Goal: Transaction & Acquisition: Purchase product/service

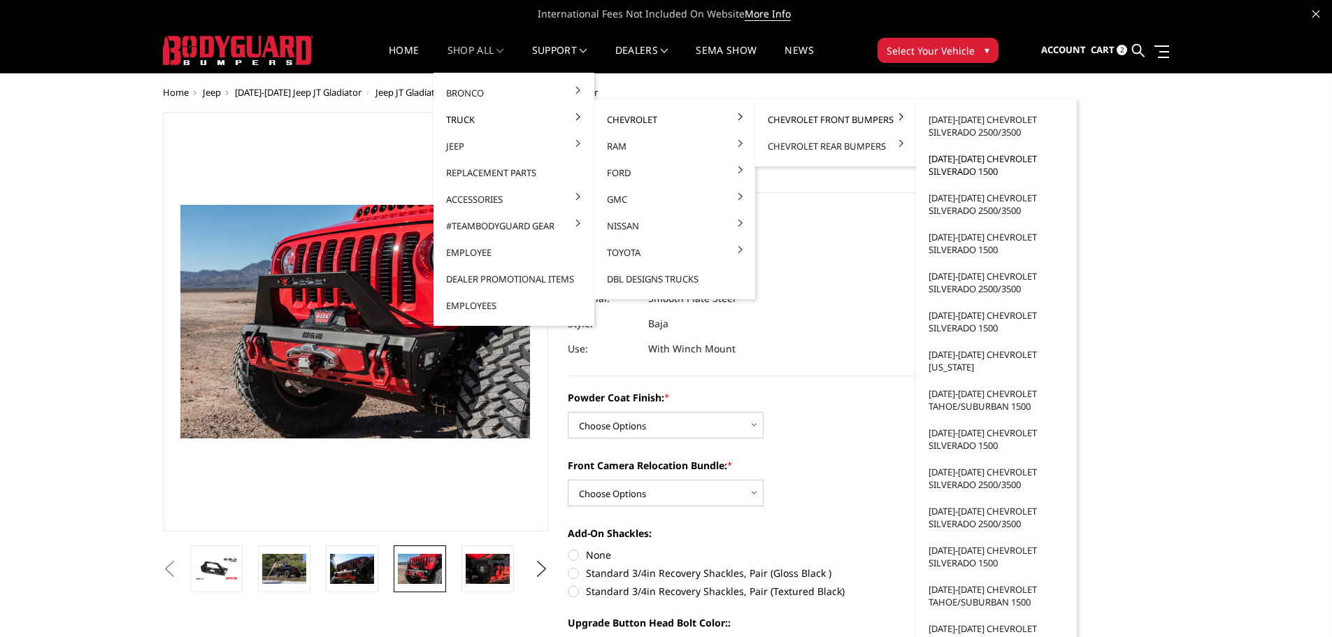
click at [948, 165] on link "2022-2025 Chevrolet Silverado 1500" at bounding box center [997, 164] width 150 height 39
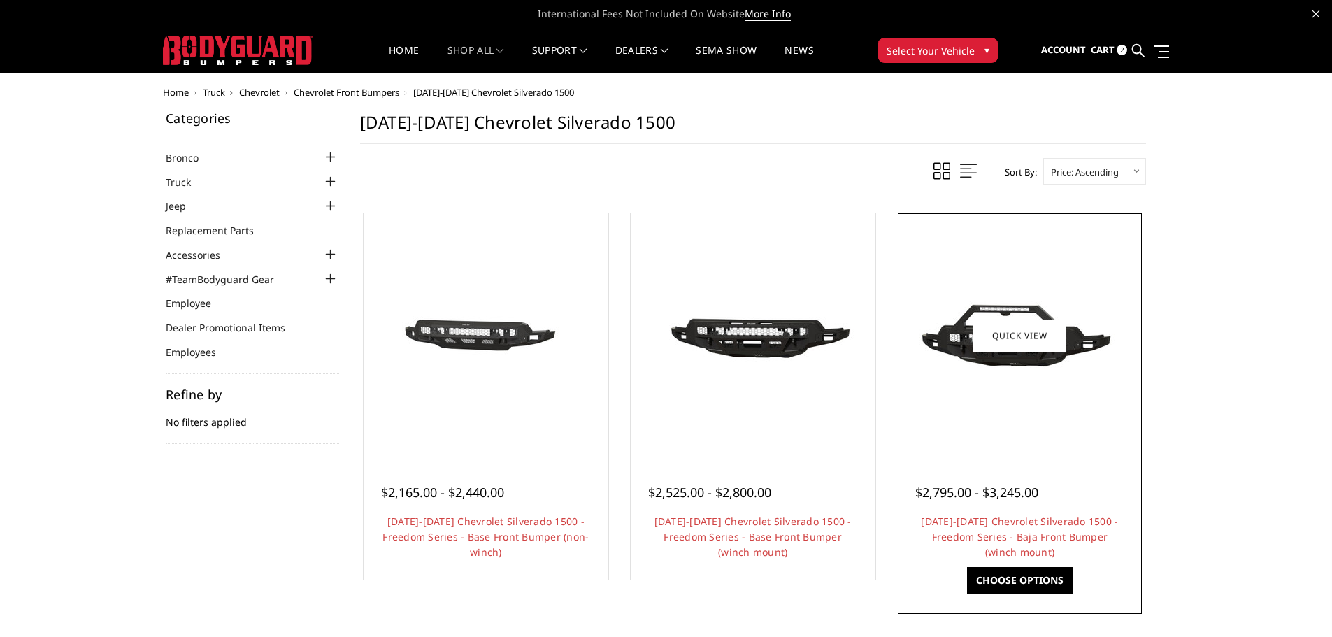
click at [1015, 376] on img at bounding box center [1020, 335] width 224 height 125
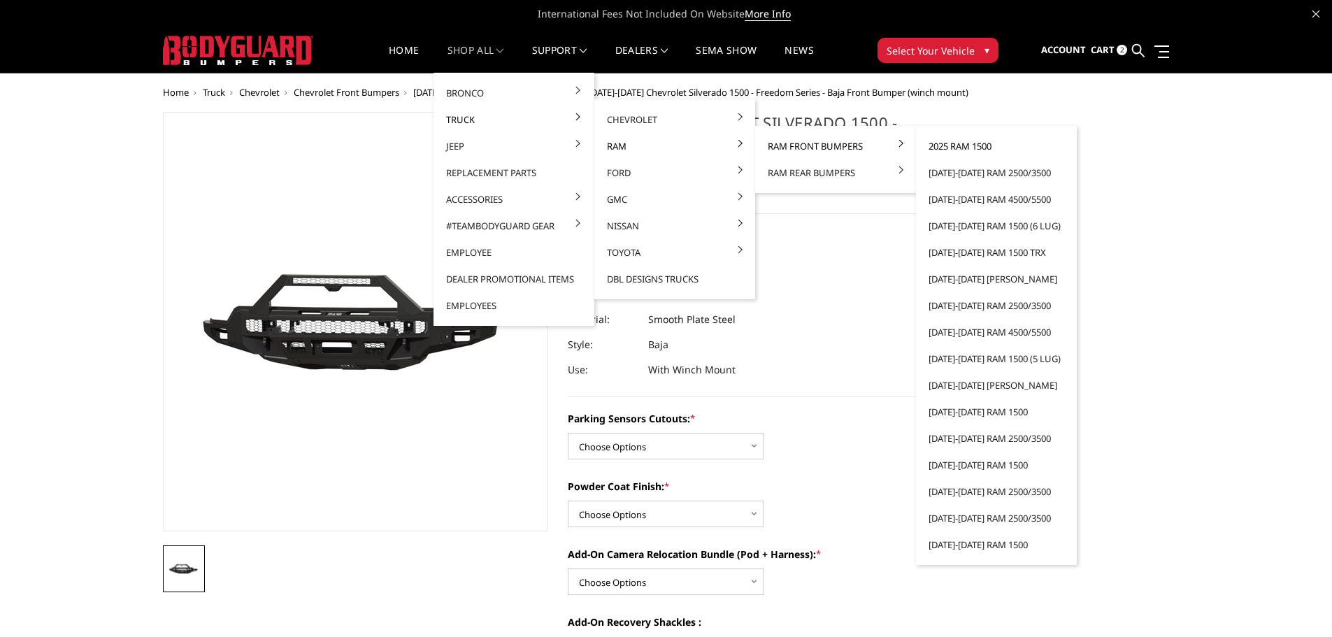
click at [962, 150] on link "2025 Ram 1500" at bounding box center [997, 146] width 150 height 27
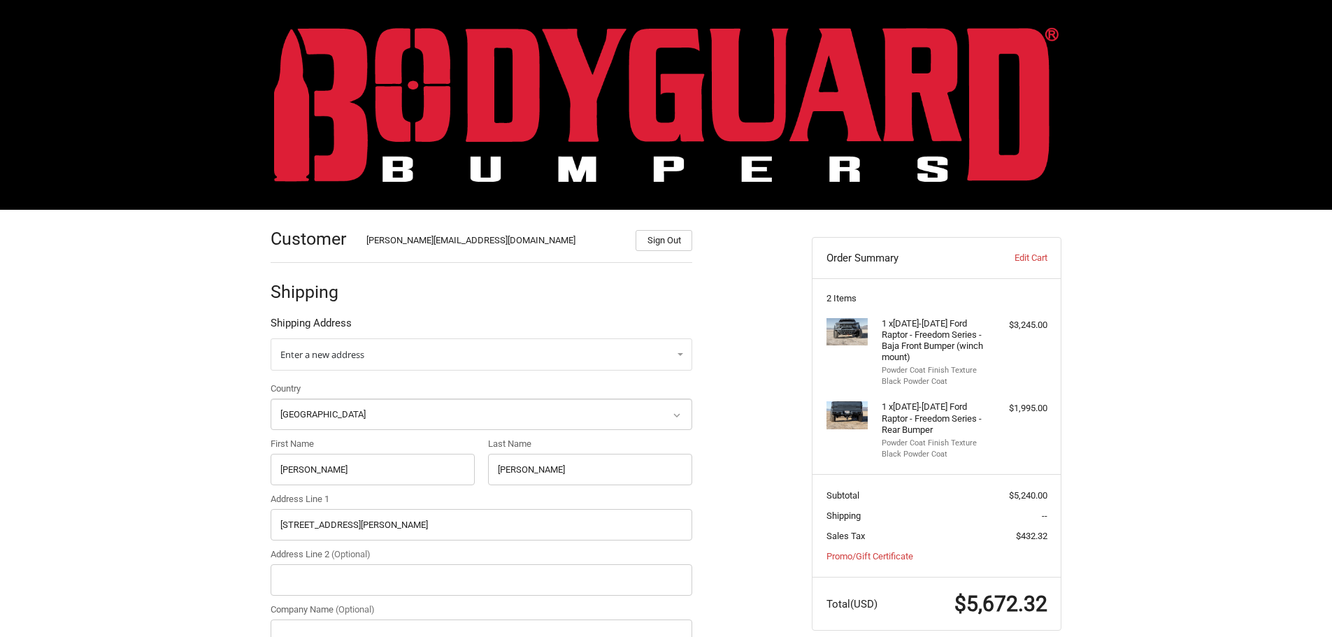
select select "US"
select select "[GEOGRAPHIC_DATA]"
click at [446, 92] on img at bounding box center [666, 104] width 785 height 155
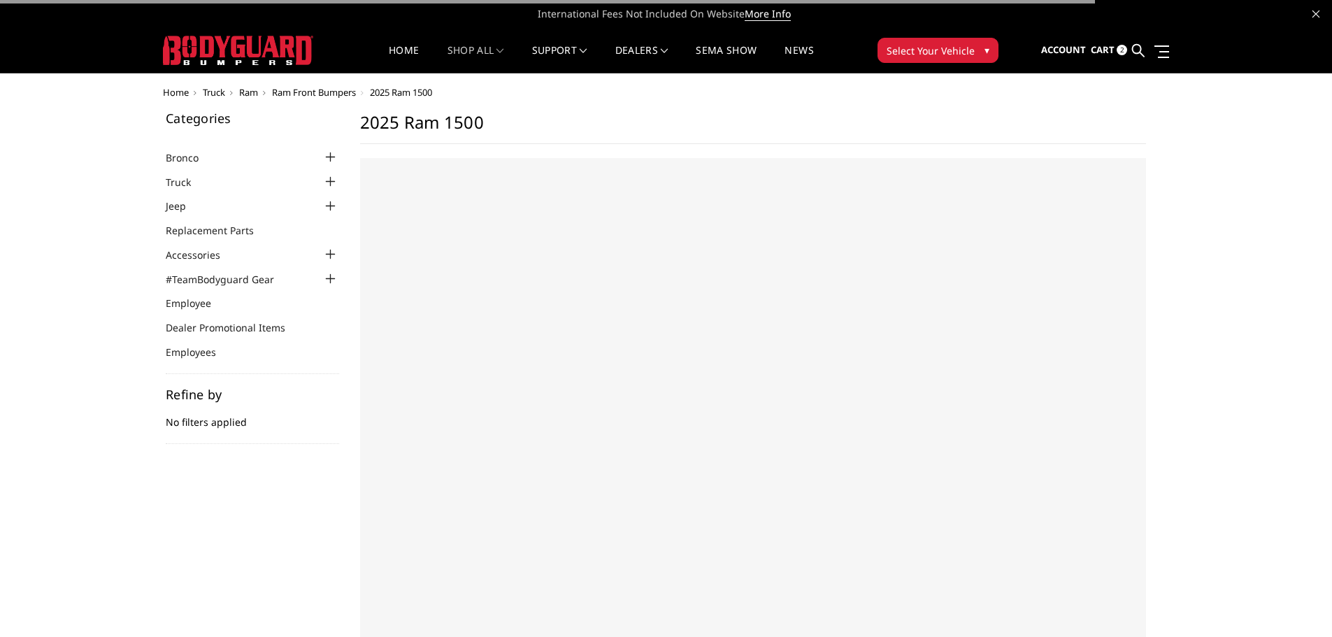
select select "US"
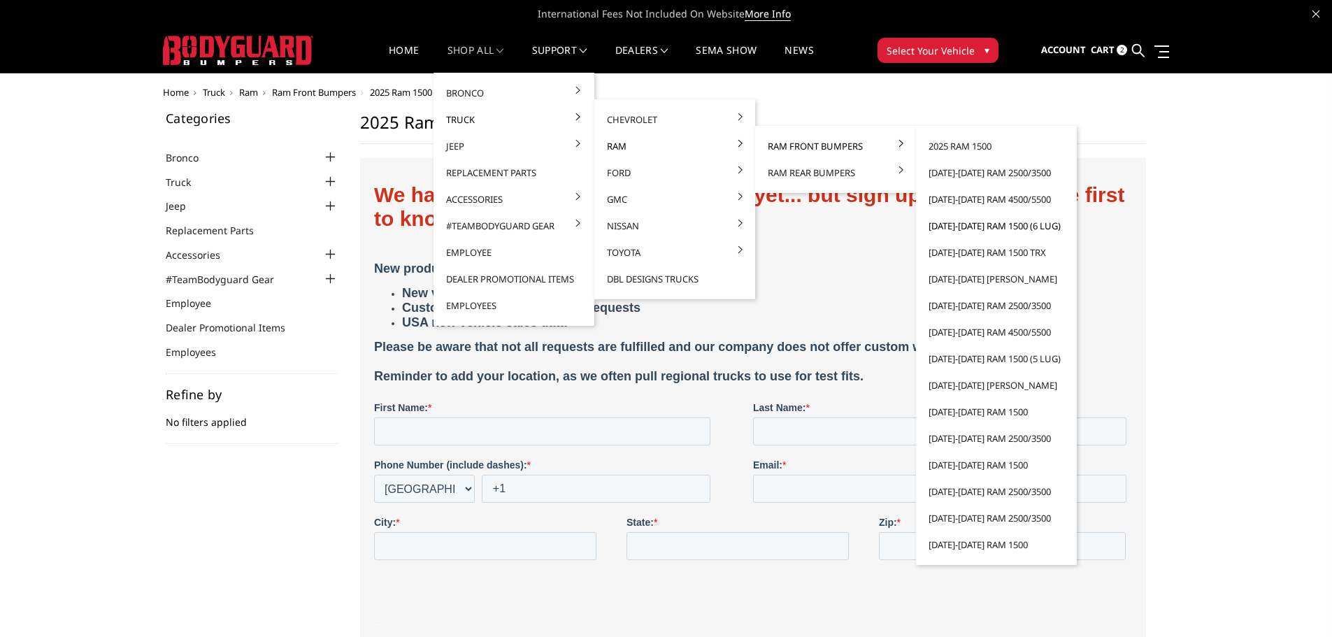
click at [959, 229] on link "[DATE]-[DATE] Ram 1500 (6 lug)" at bounding box center [997, 226] width 150 height 27
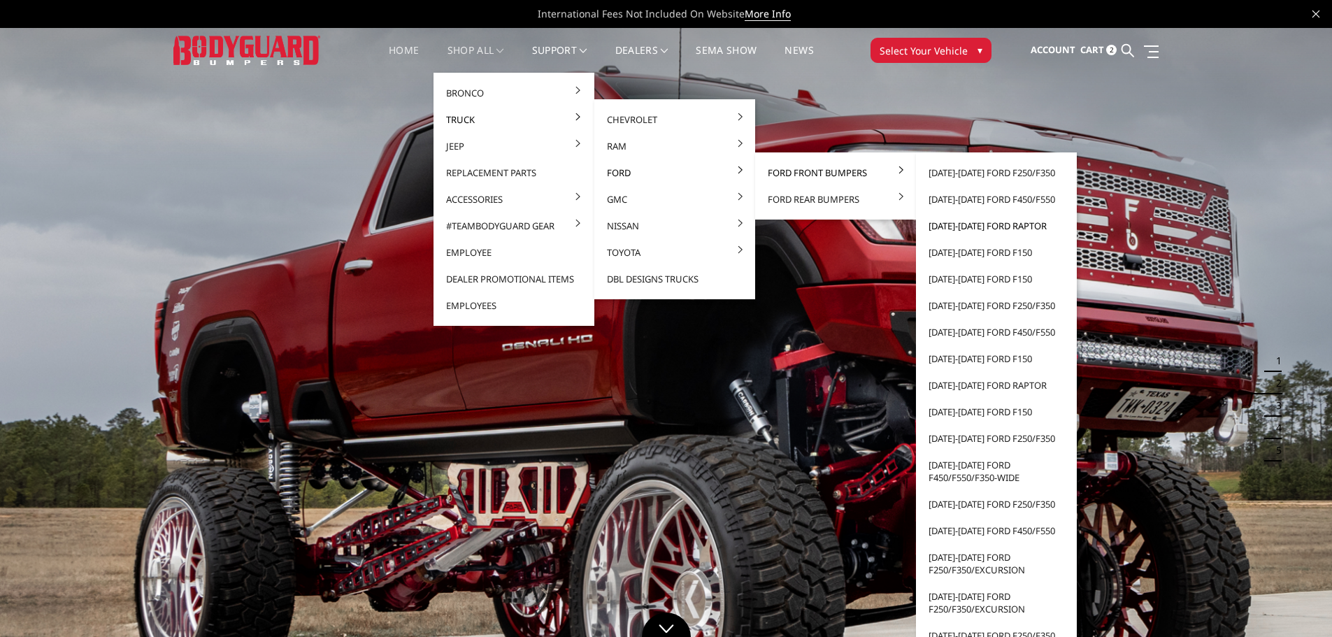
click at [982, 227] on link "[DATE]-[DATE] Ford Raptor" at bounding box center [997, 226] width 150 height 27
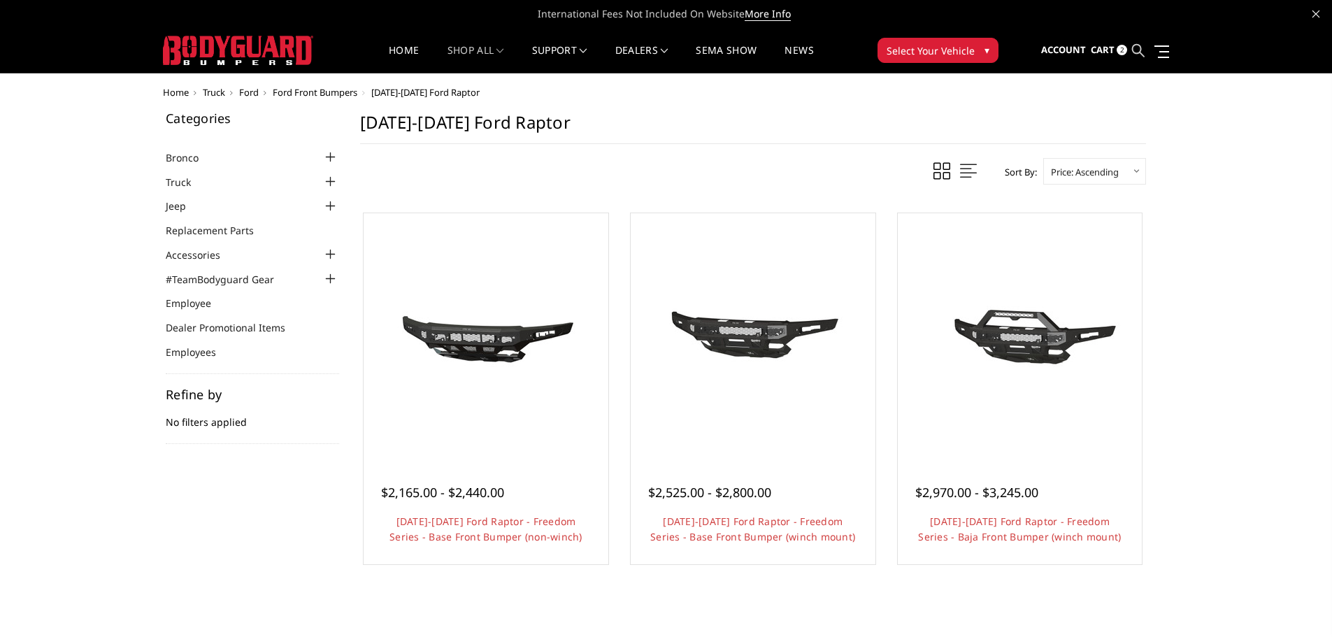
click at [1133, 50] on icon at bounding box center [1138, 50] width 13 height 13
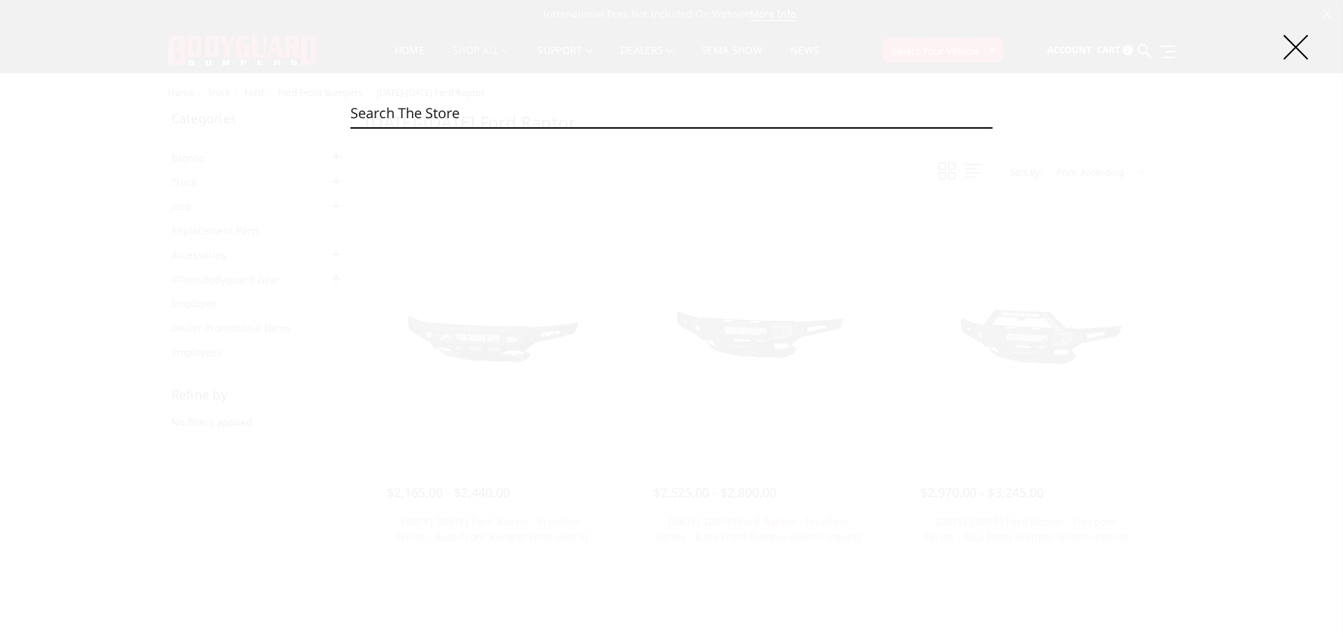
click at [462, 109] on input "Search" at bounding box center [671, 113] width 642 height 28
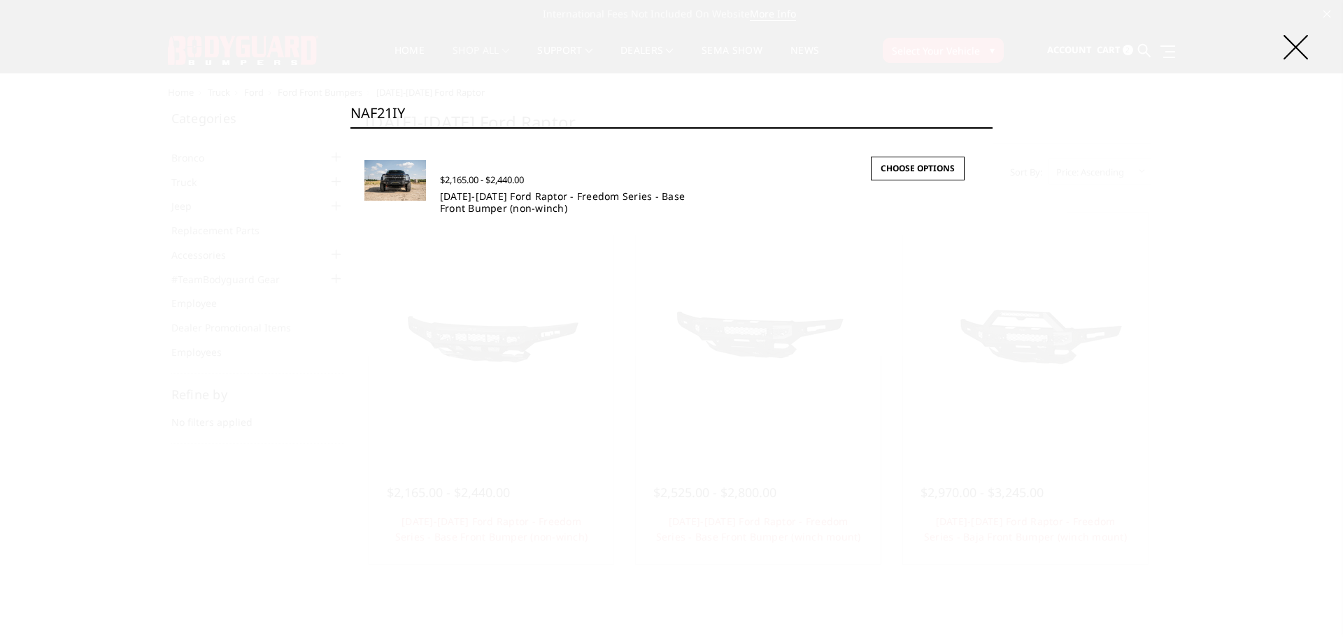
type input "NAF21IY"
click at [464, 203] on link "[DATE]-[DATE] Ford Raptor - Freedom Series - Base Front Bumper (non-winch)" at bounding box center [562, 202] width 245 height 25
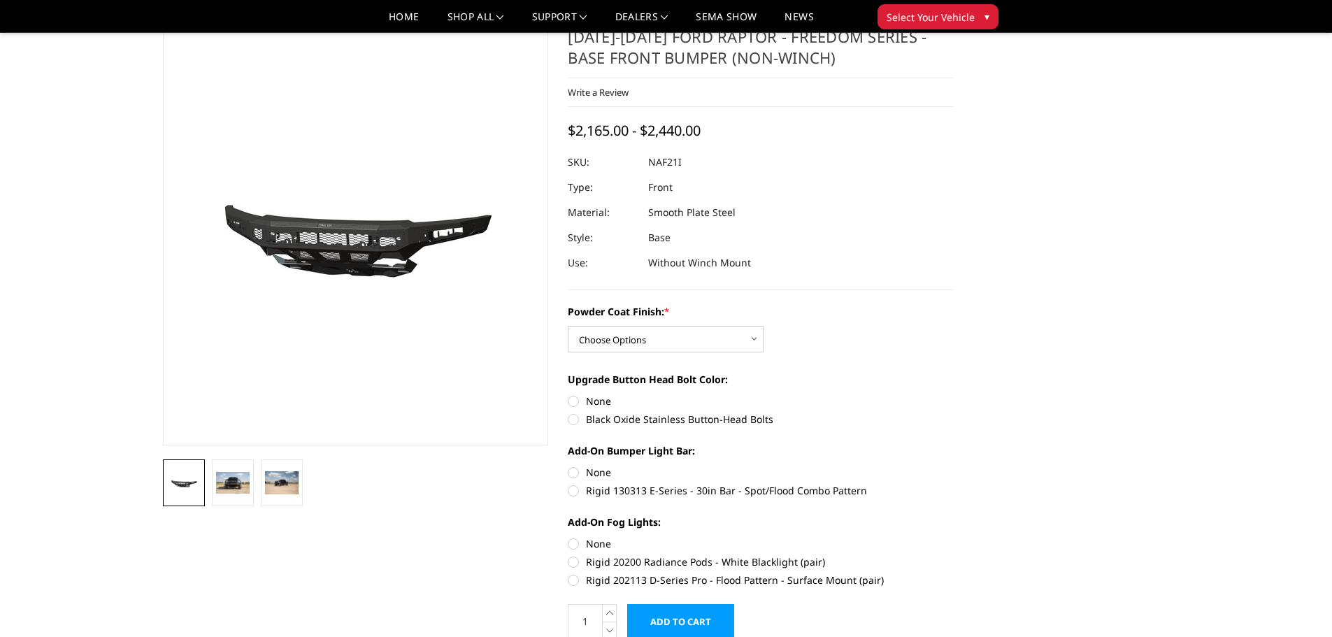
scroll to position [70, 0]
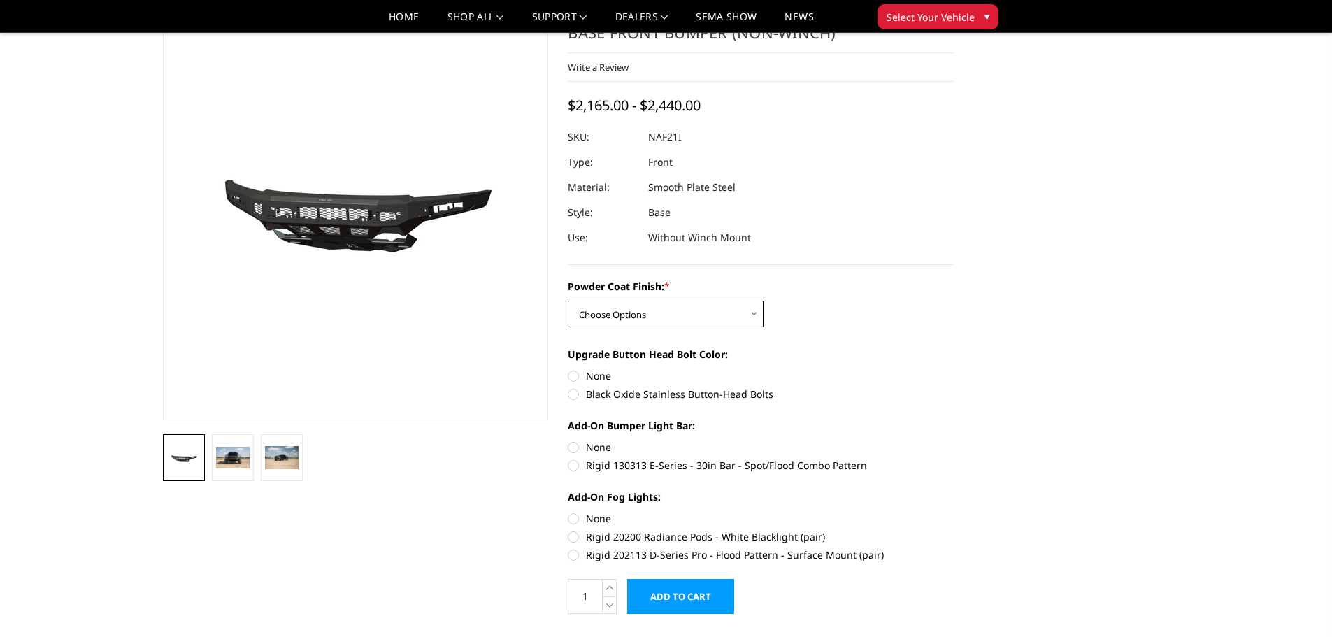
click at [708, 317] on select "Choose Options Bare Metal Texture Black Powder Coat" at bounding box center [666, 314] width 196 height 27
select select "2767"
click at [568, 301] on select "Choose Options Bare Metal Texture Black Powder Coat" at bounding box center [666, 314] width 196 height 27
click at [573, 375] on label "None" at bounding box center [761, 376] width 386 height 15
click at [569, 369] on input "None" at bounding box center [568, 369] width 1 height 1
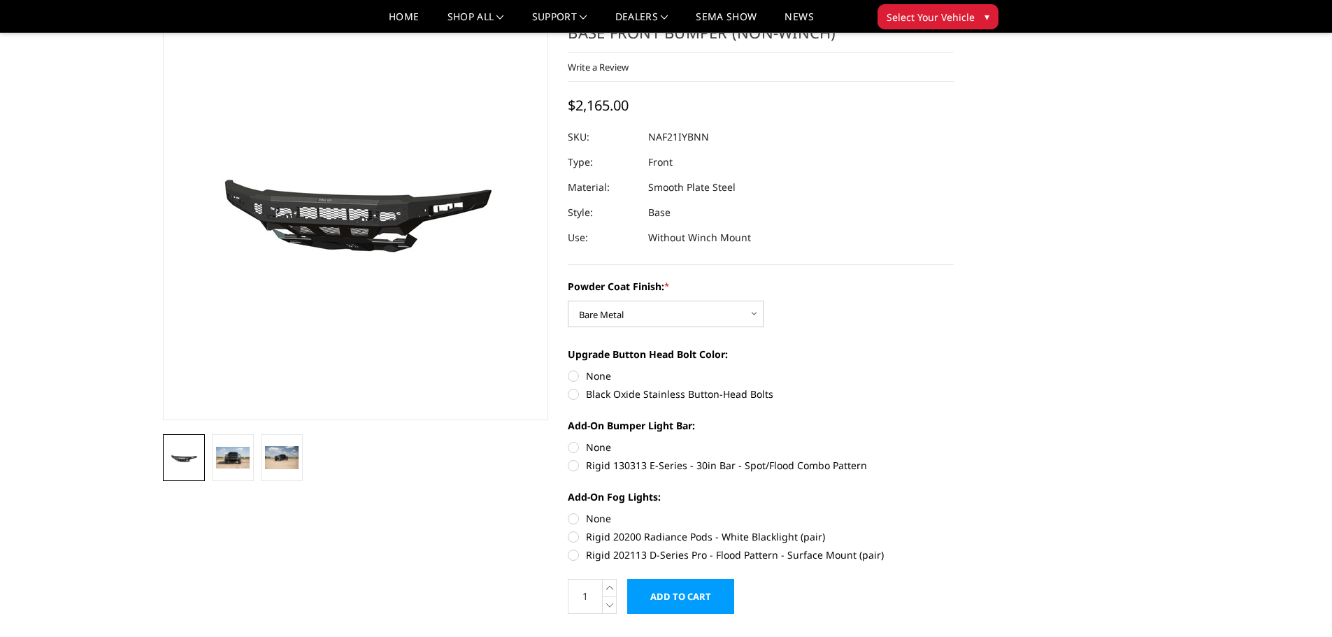
radio input "true"
click at [573, 447] on label "None" at bounding box center [761, 447] width 386 height 15
click at [569, 441] on input "None" at bounding box center [568, 440] width 1 height 1
radio input "true"
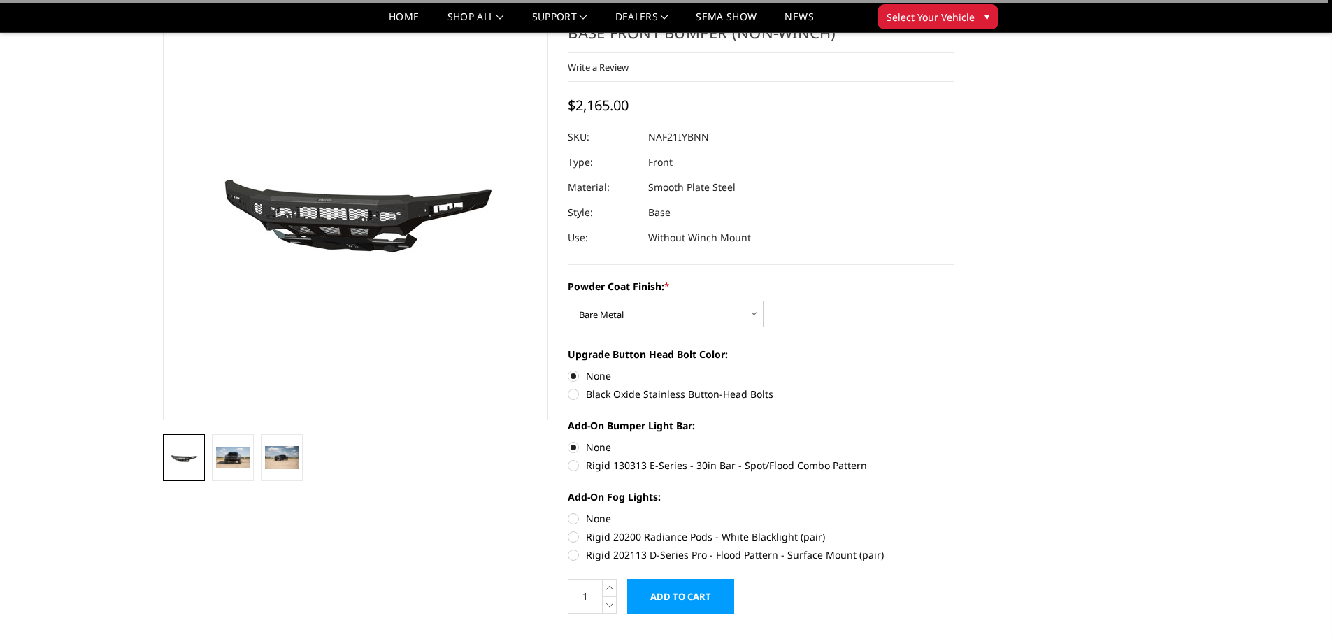
click at [573, 519] on label "None" at bounding box center [761, 518] width 386 height 15
click at [569, 512] on input "None" at bounding box center [568, 511] width 1 height 1
radio input "true"
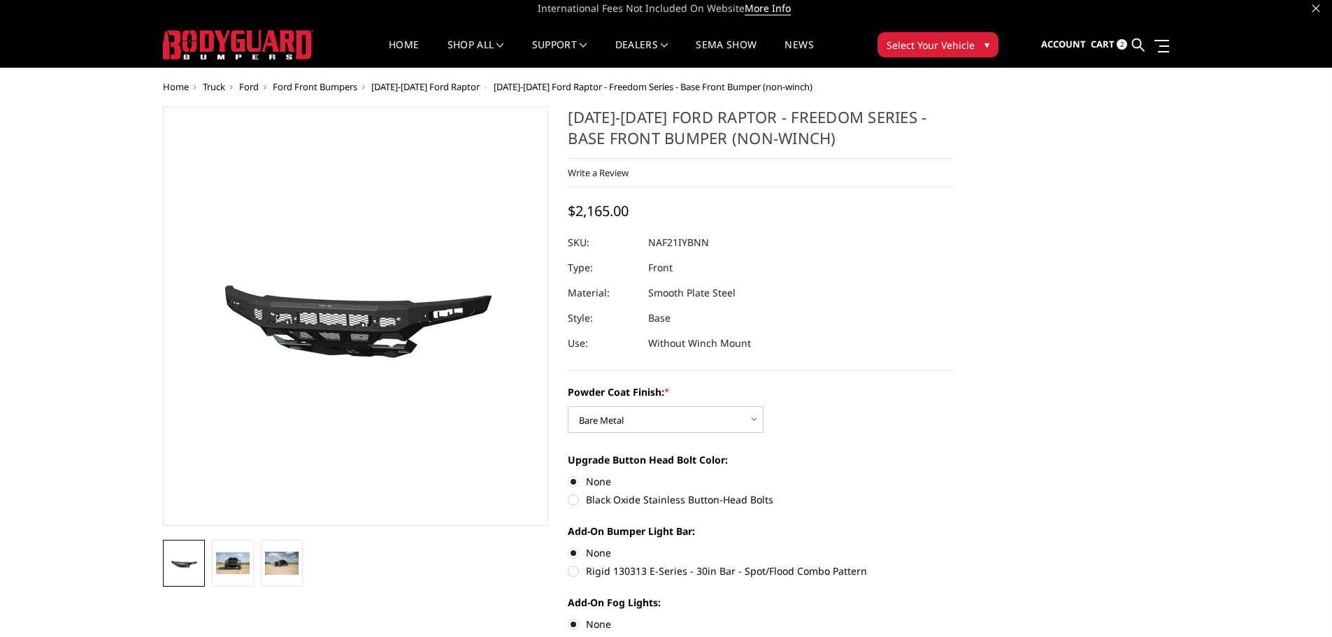
scroll to position [0, 0]
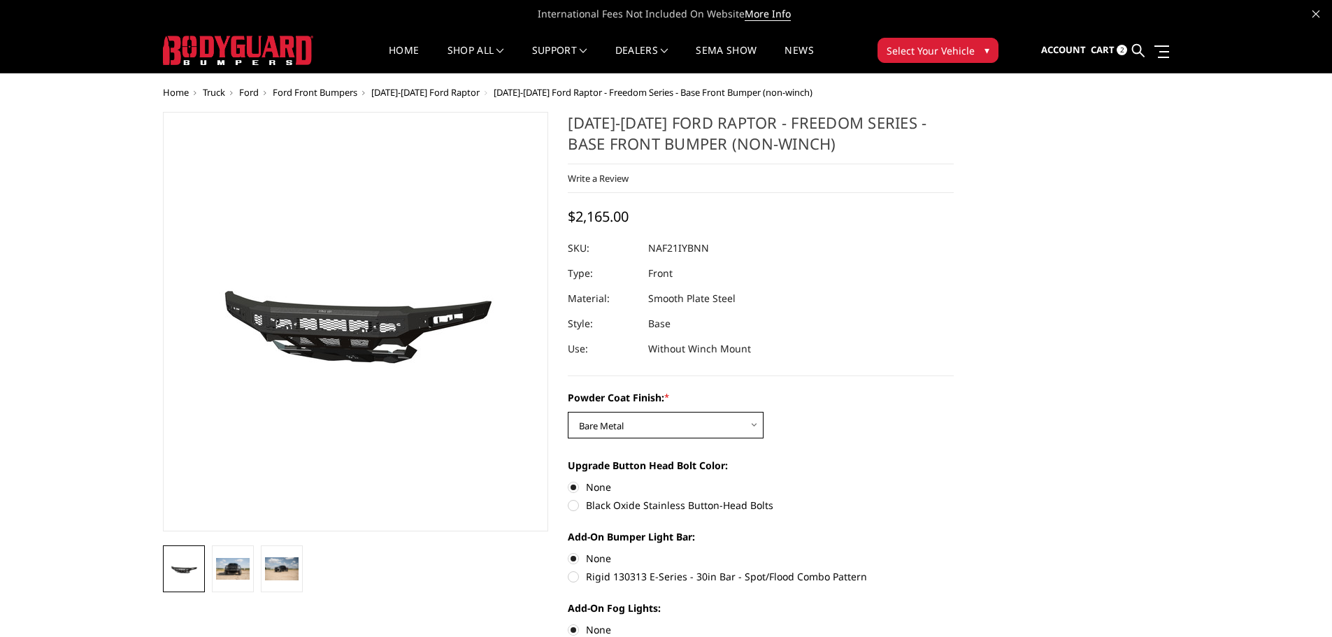
click at [717, 422] on select "Choose Options Bare Metal Texture Black Powder Coat" at bounding box center [666, 425] width 196 height 27
click at [568, 412] on select "Choose Options Bare Metal Texture Black Powder Coat" at bounding box center [666, 425] width 196 height 27
click at [736, 434] on select "Choose Options Bare Metal Texture Black Powder Coat" at bounding box center [666, 425] width 196 height 27
select select "2767"
click at [568, 412] on select "Choose Options Bare Metal Texture Black Powder Coat" at bounding box center [666, 425] width 196 height 27
